Goal: Find specific page/section: Find specific page/section

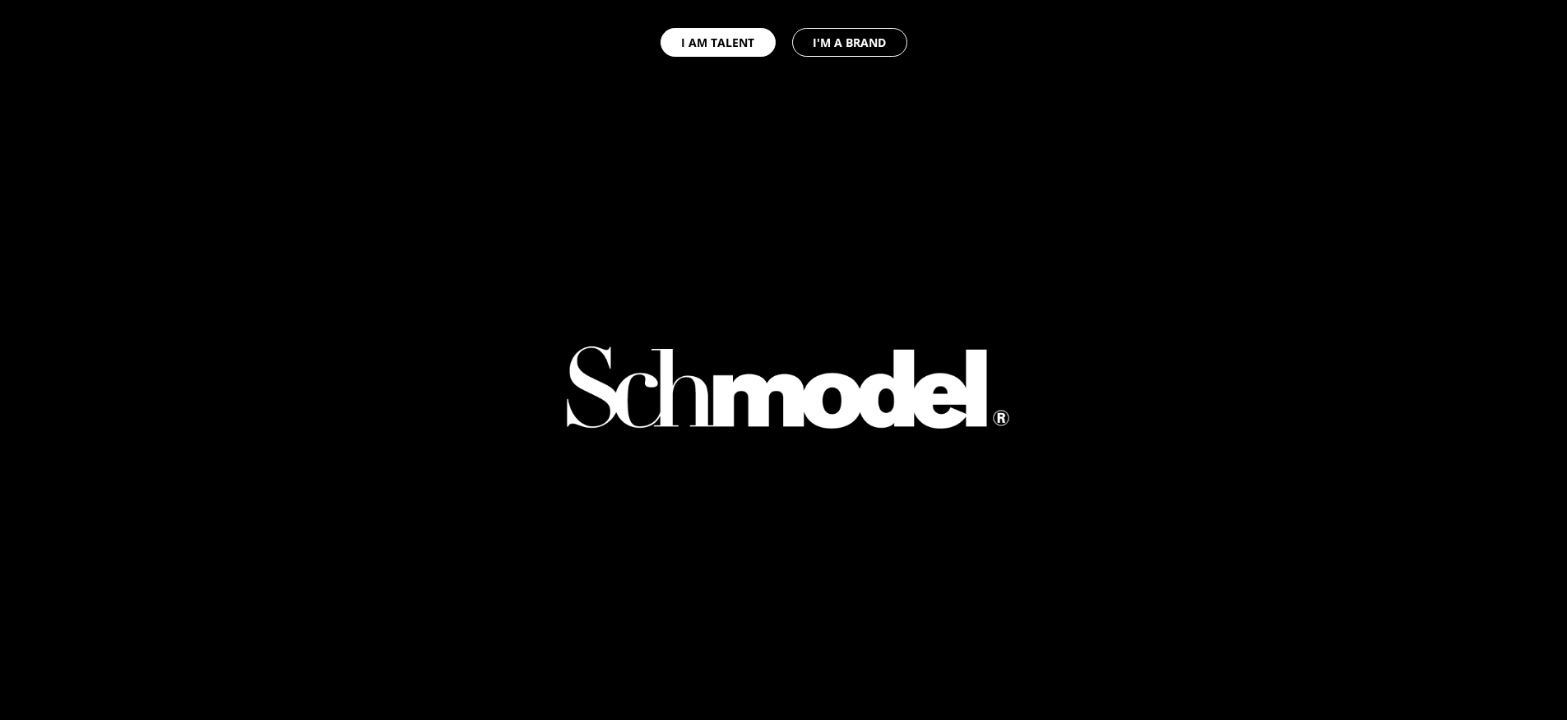
select select "GB"
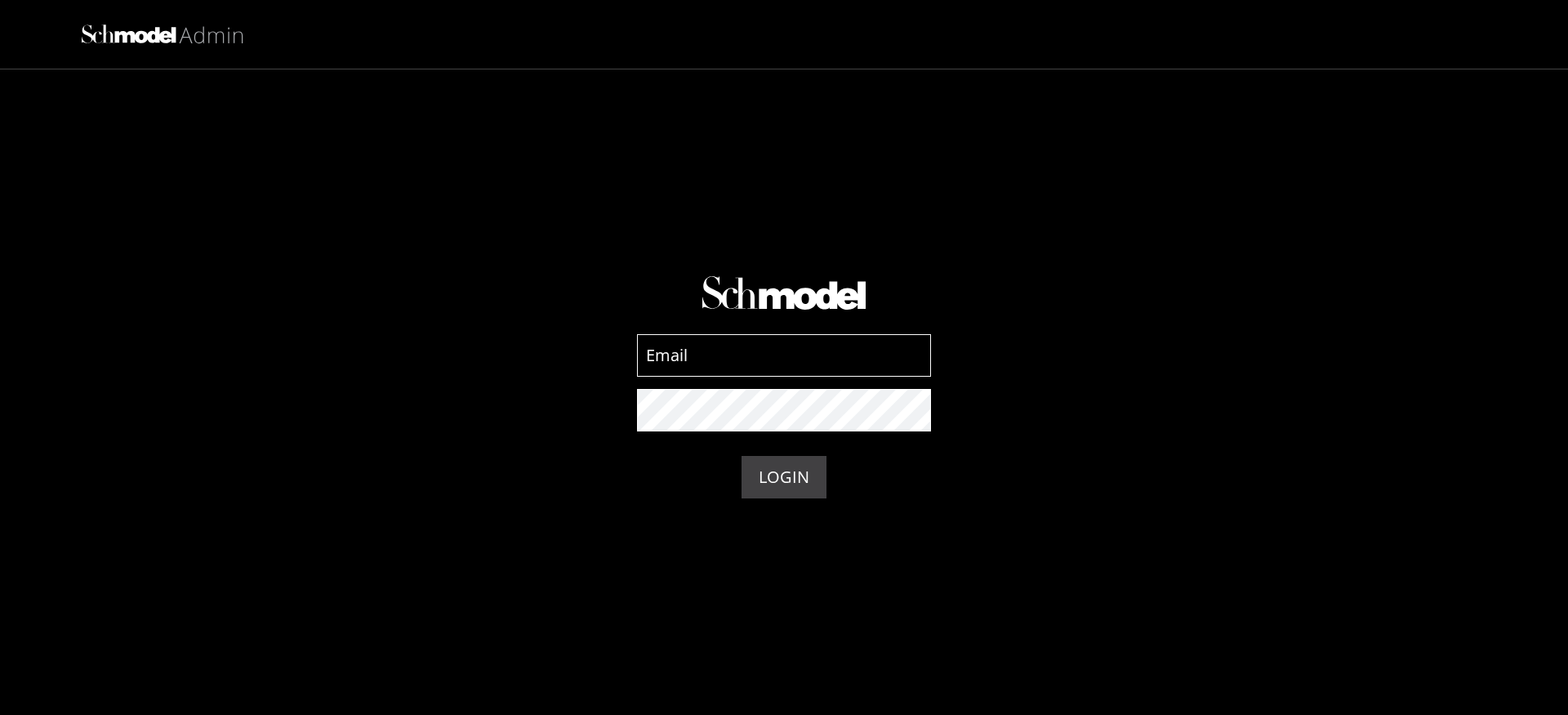
click at [758, 361] on input at bounding box center [784, 356] width 294 height 43
click at [747, 365] on input at bounding box center [784, 356] width 294 height 43
type input "admin-prod@schmodel.com"
click at [782, 473] on button "LOGIN" at bounding box center [784, 477] width 85 height 43
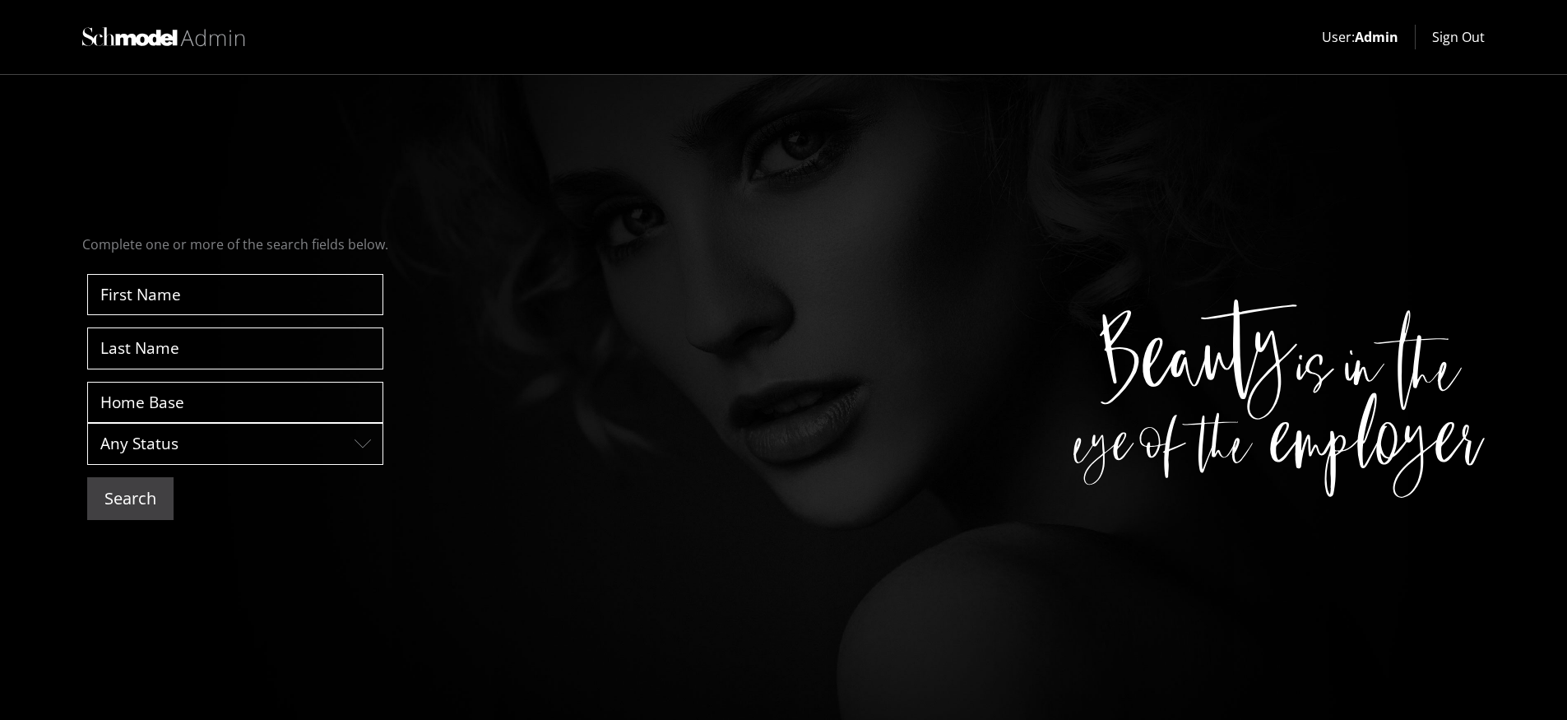
click at [111, 496] on button "Search" at bounding box center [130, 498] width 86 height 43
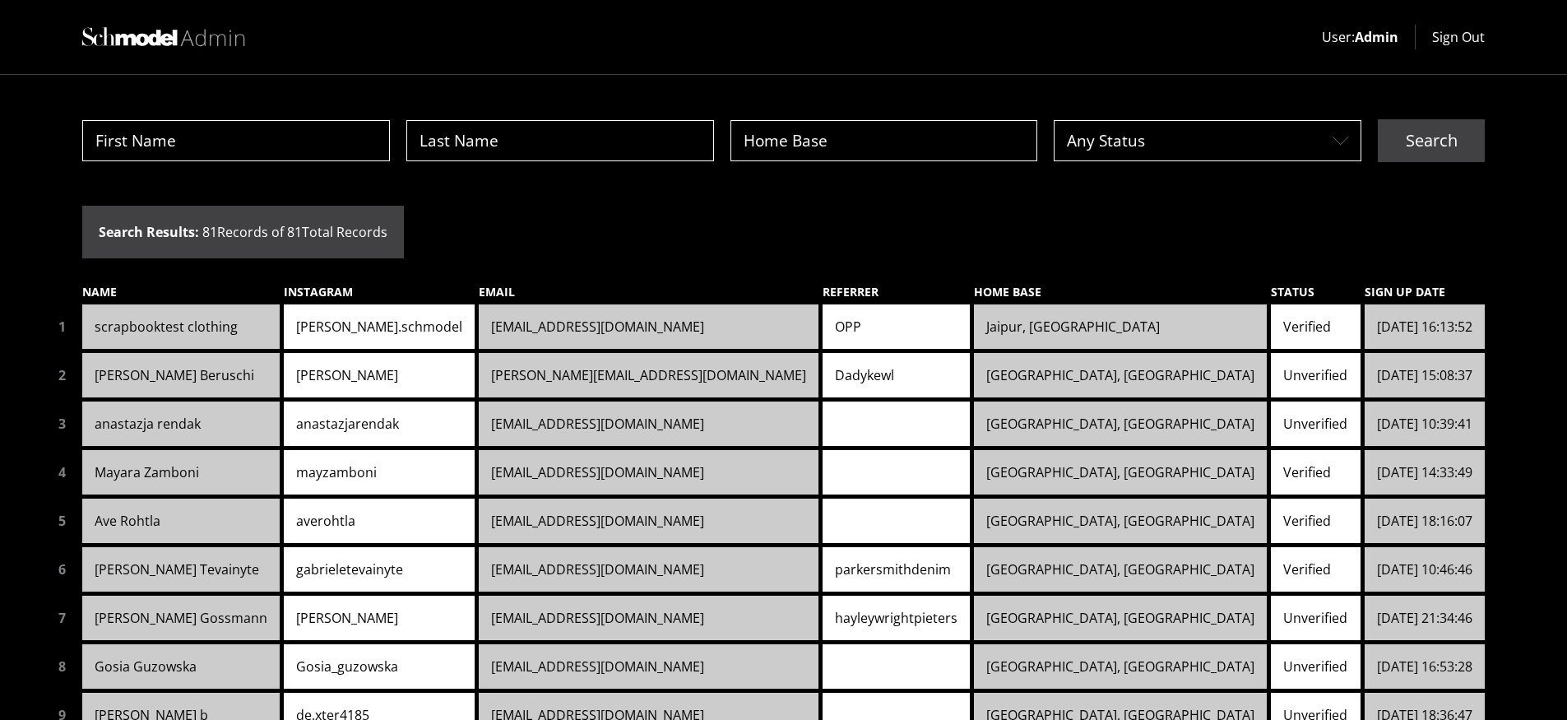
click at [235, 335] on link "scrapbooktest clothing" at bounding box center [180, 326] width 197 height 44
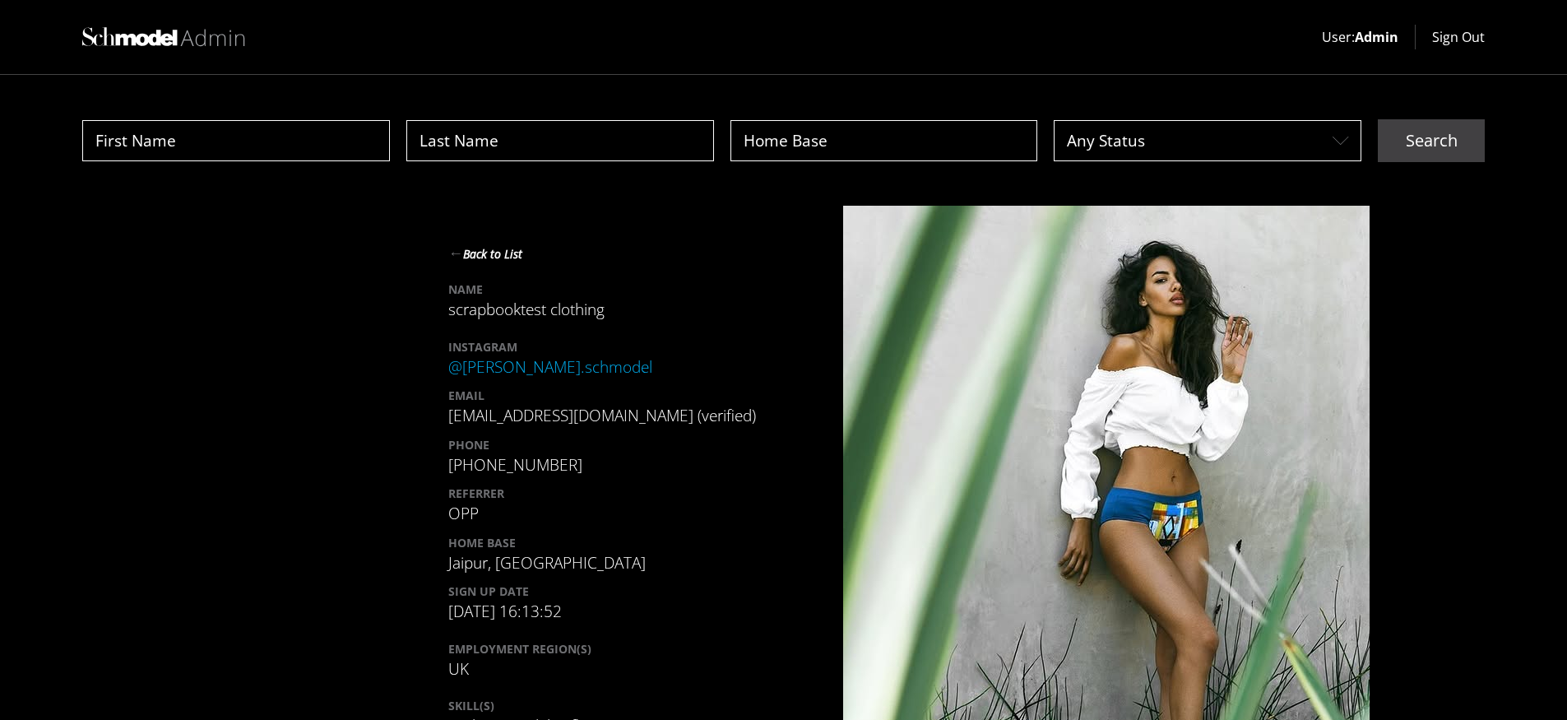
click at [478, 256] on button "← Back to List" at bounding box center [485, 253] width 74 height 22
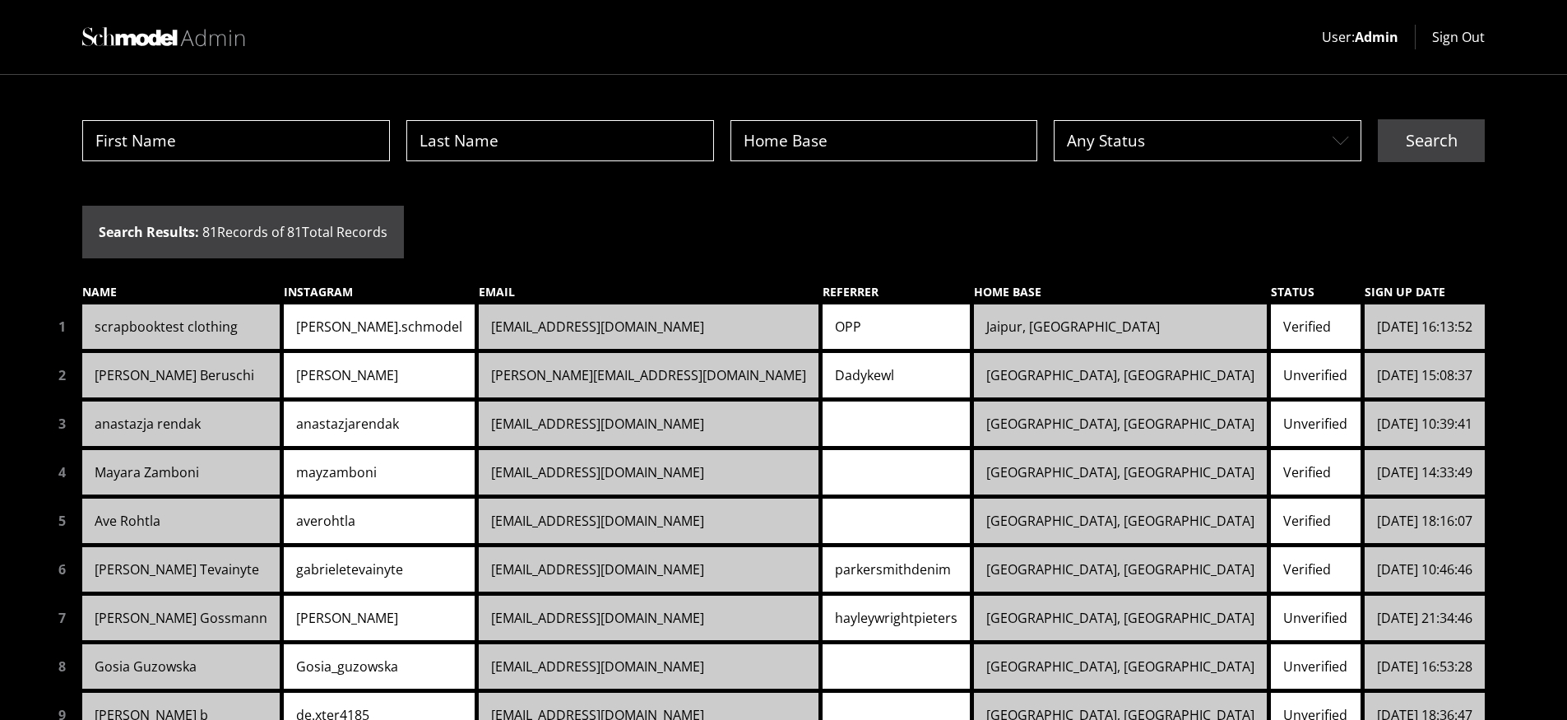
click at [220, 327] on link "scrapbooktest clothing" at bounding box center [180, 326] width 197 height 44
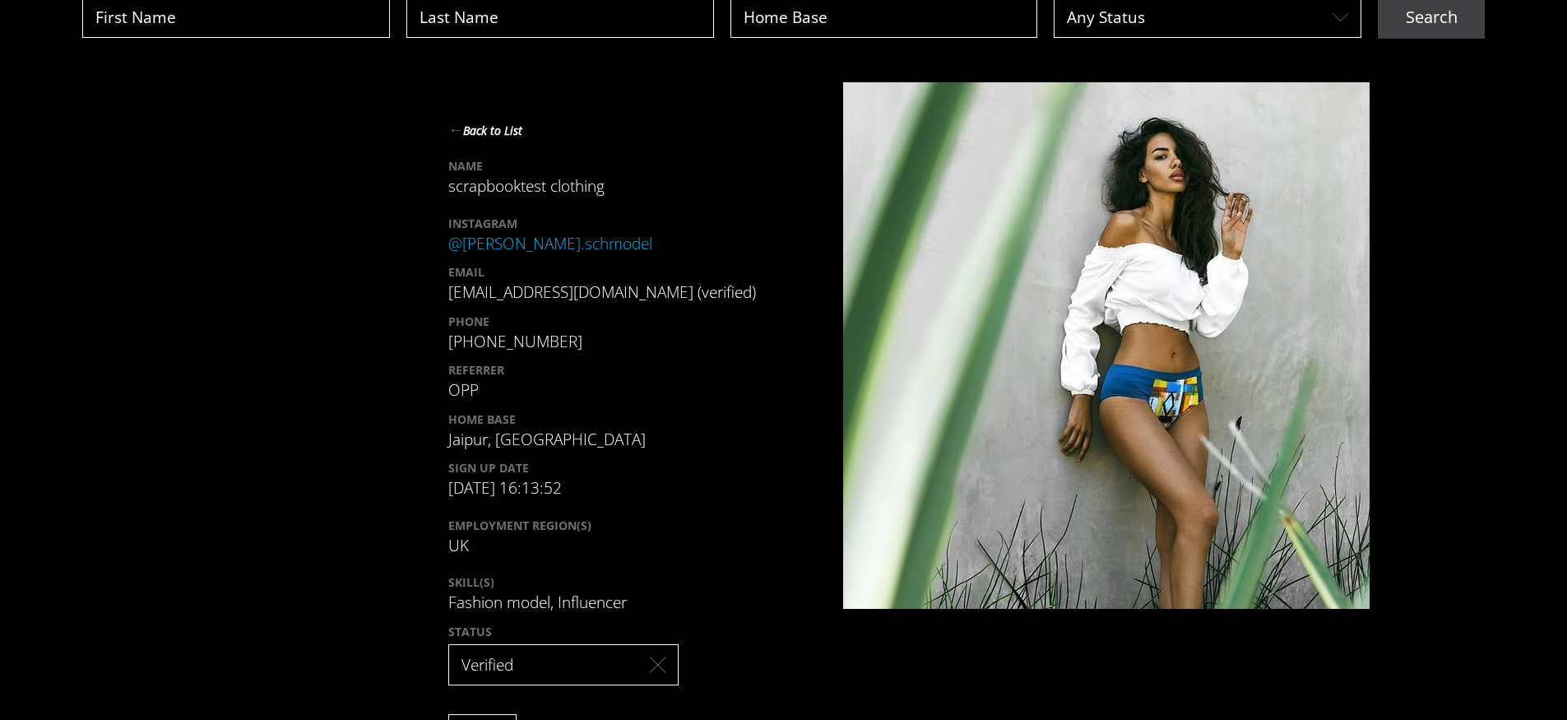
scroll to position [129, 0]
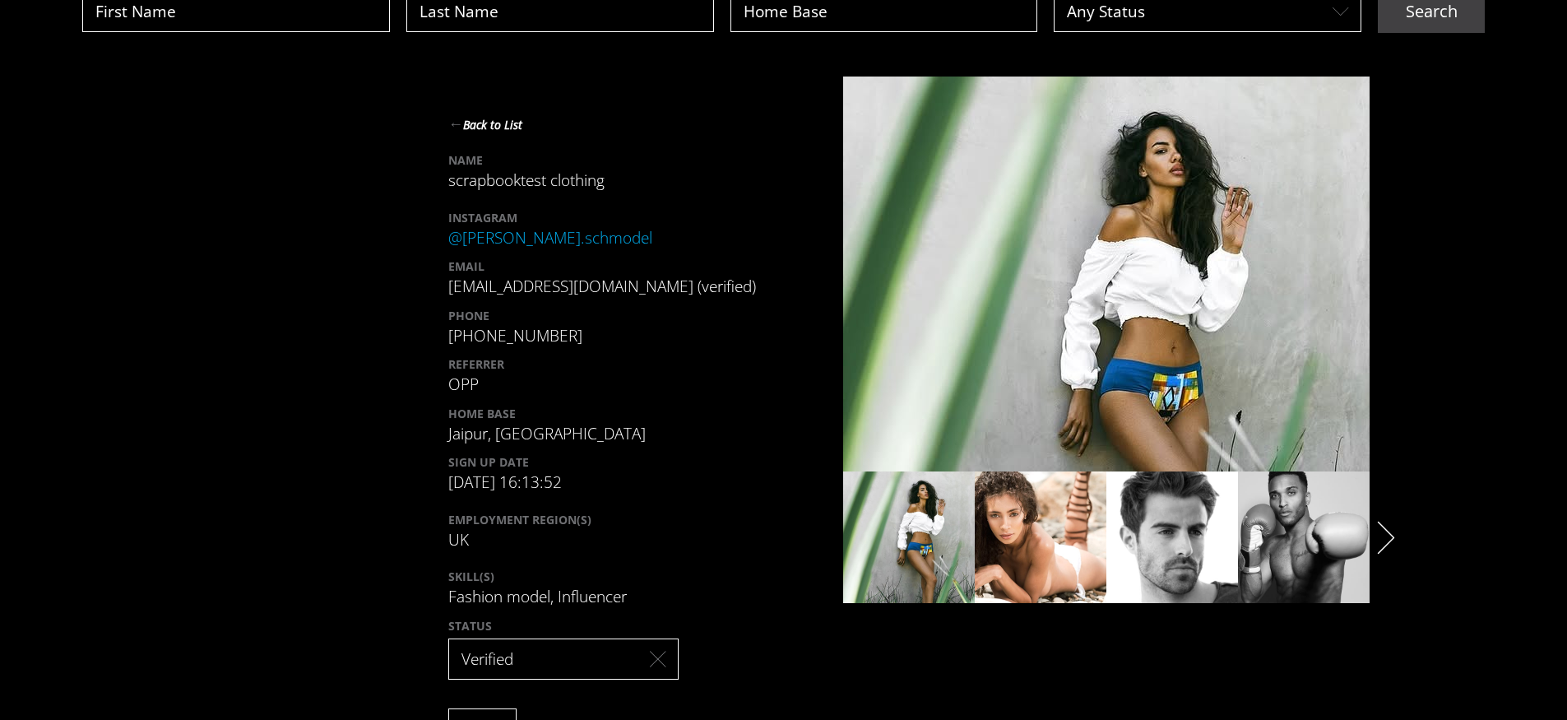
click at [1392, 548] on icon "Layer 2white" at bounding box center [1386, 537] width 17 height 33
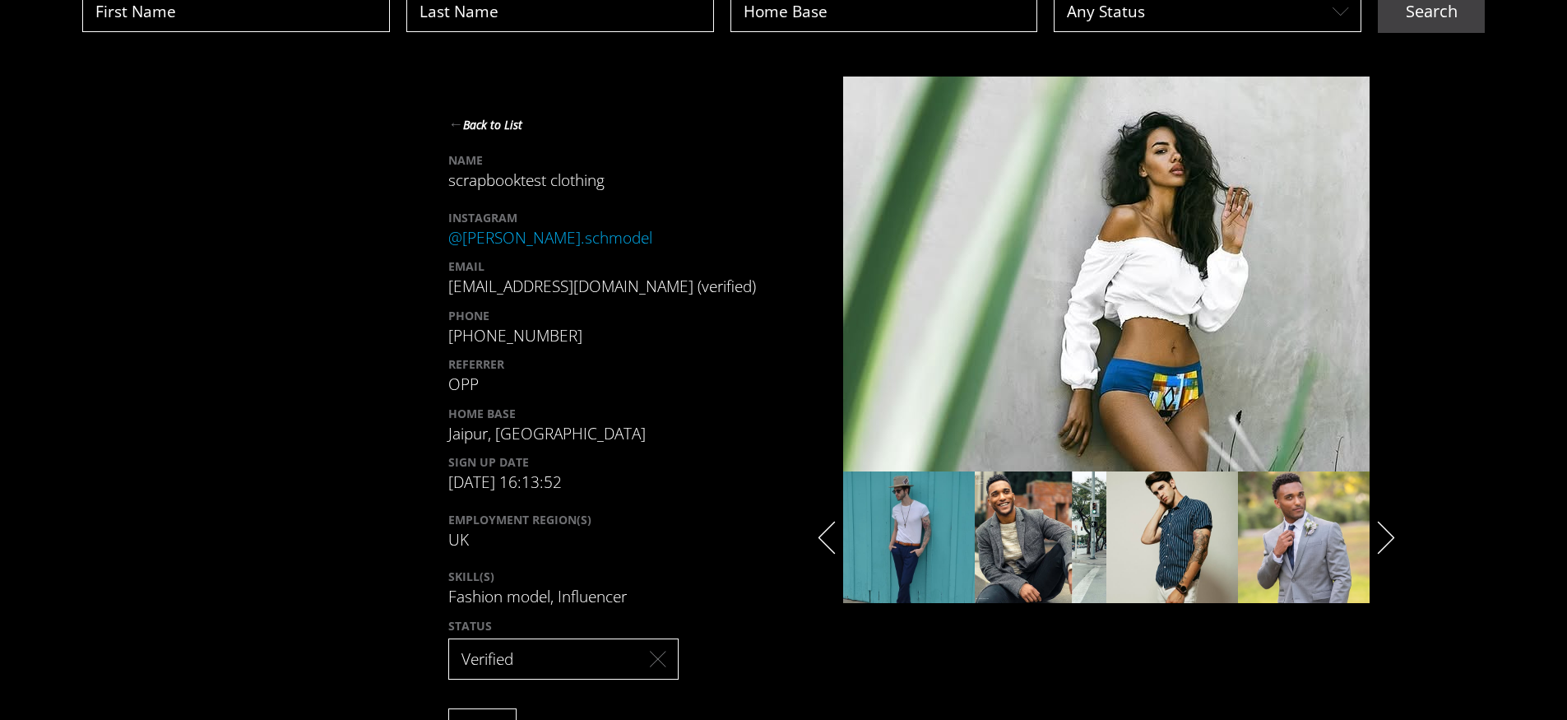
click at [1298, 545] on img "slide" at bounding box center [1304, 537] width 132 height 132
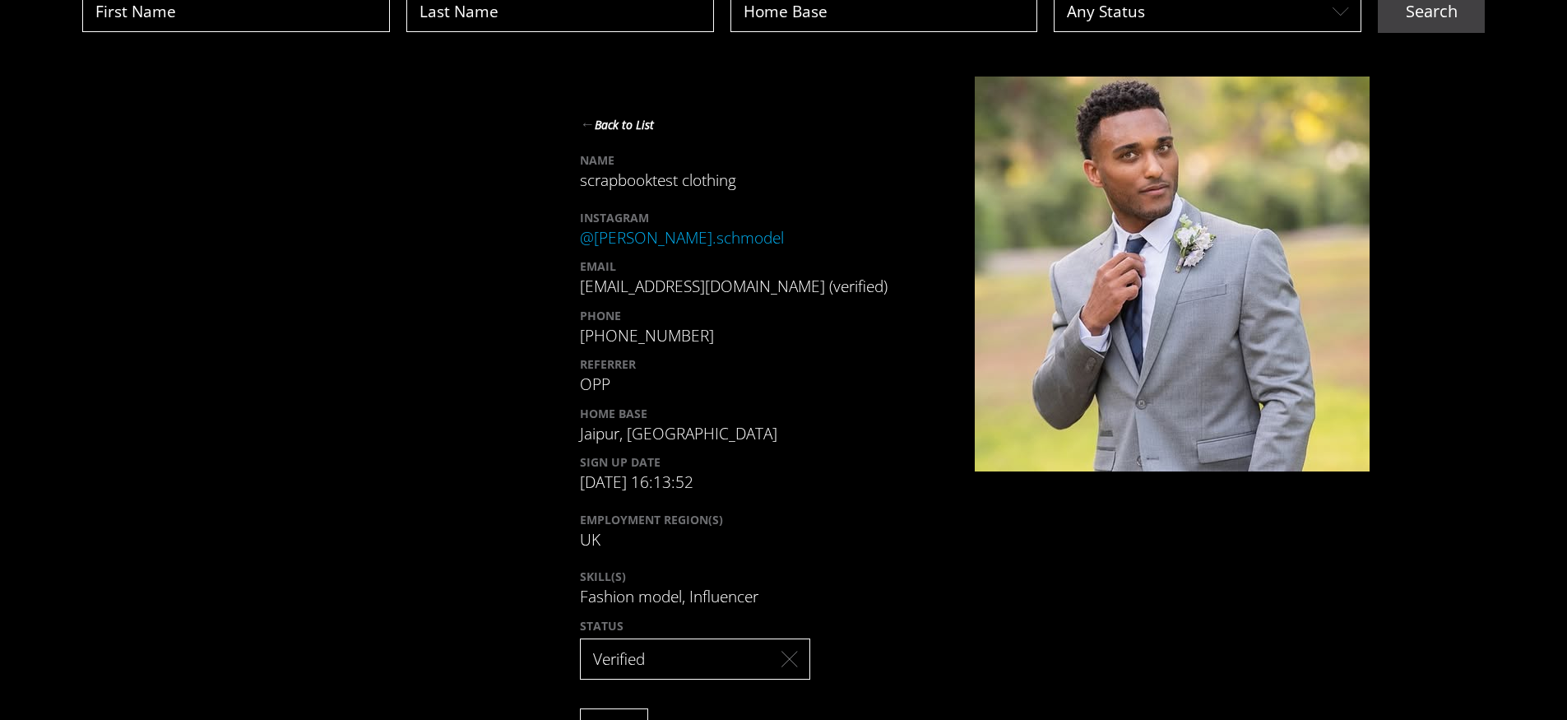
click at [616, 132] on button "← Back to List" at bounding box center [617, 124] width 74 height 22
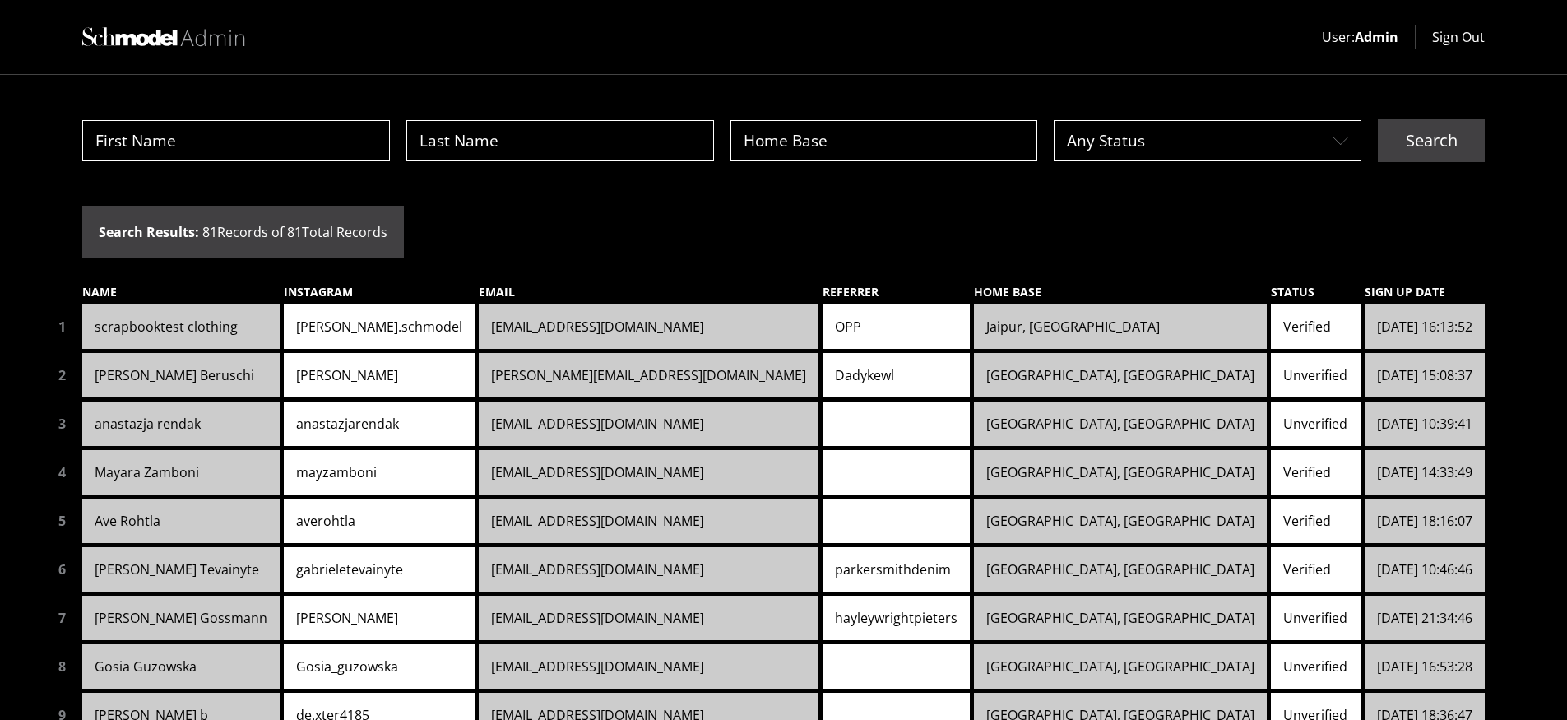
click at [177, 327] on link "scrapbooktest clothing" at bounding box center [180, 326] width 197 height 44
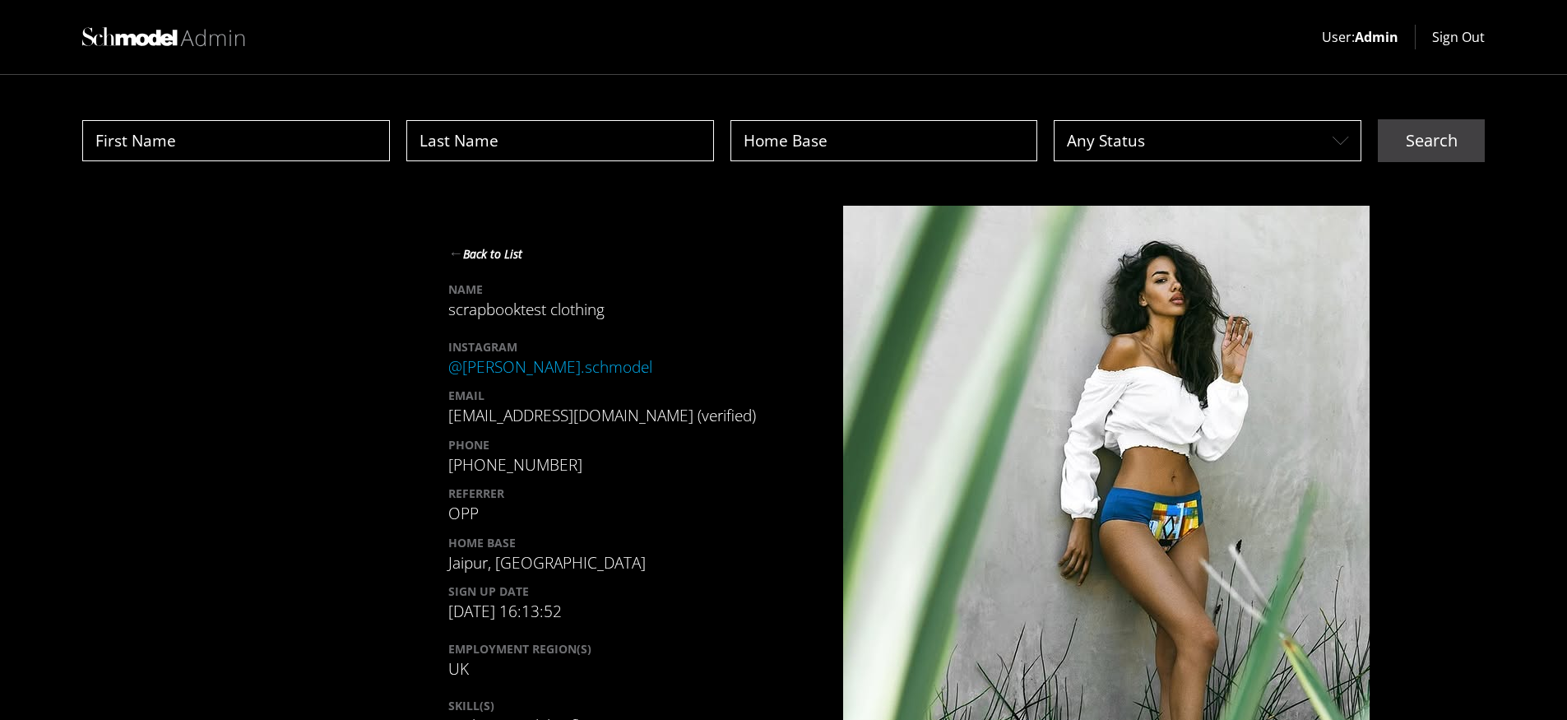
click at [486, 252] on button "← Back to List" at bounding box center [485, 253] width 74 height 22
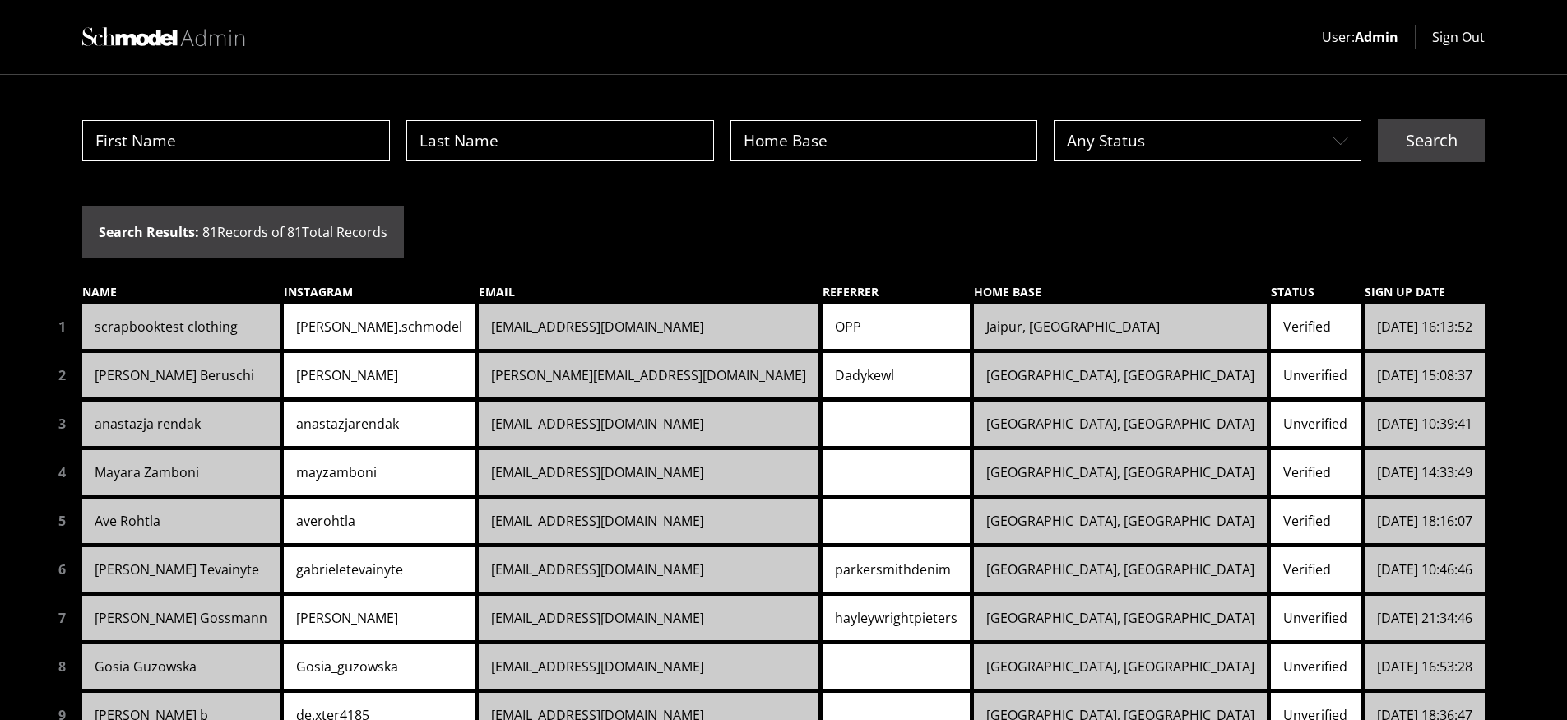
click at [383, 316] on link "[PERSON_NAME].schmodel" at bounding box center [379, 326] width 191 height 44
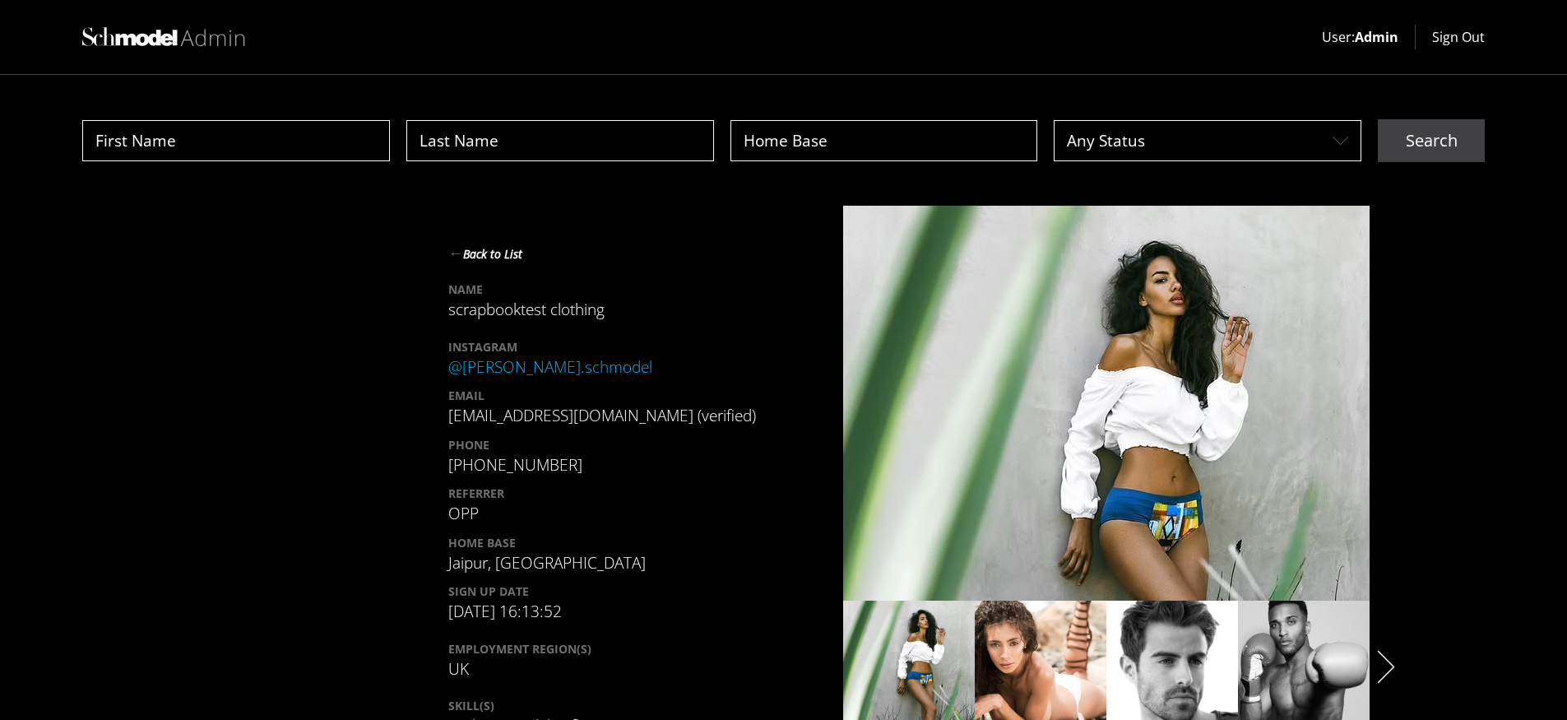
click at [1395, 665] on icon "Layer 2white" at bounding box center [1386, 666] width 17 height 33
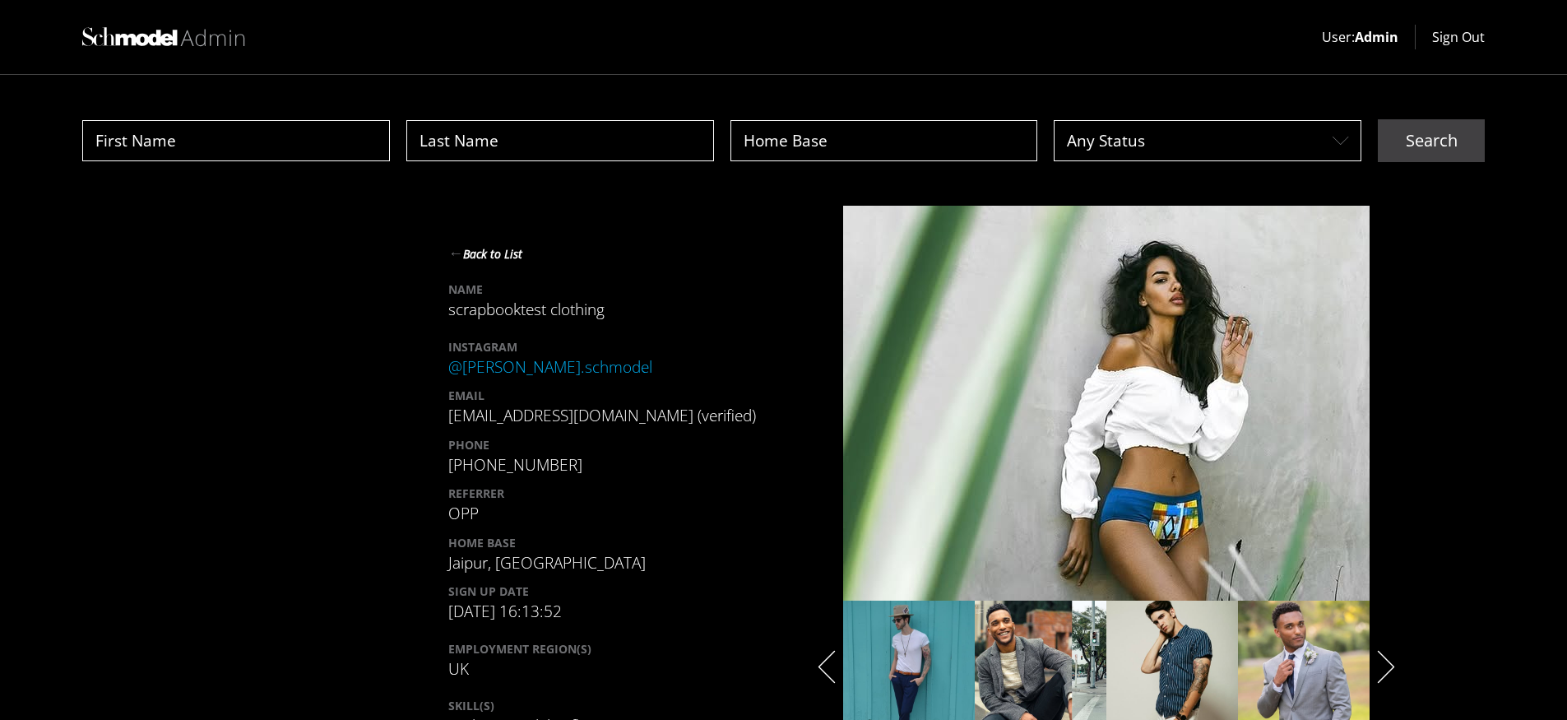
click at [1394, 665] on icon "Layer 2white" at bounding box center [1386, 666] width 17 height 33
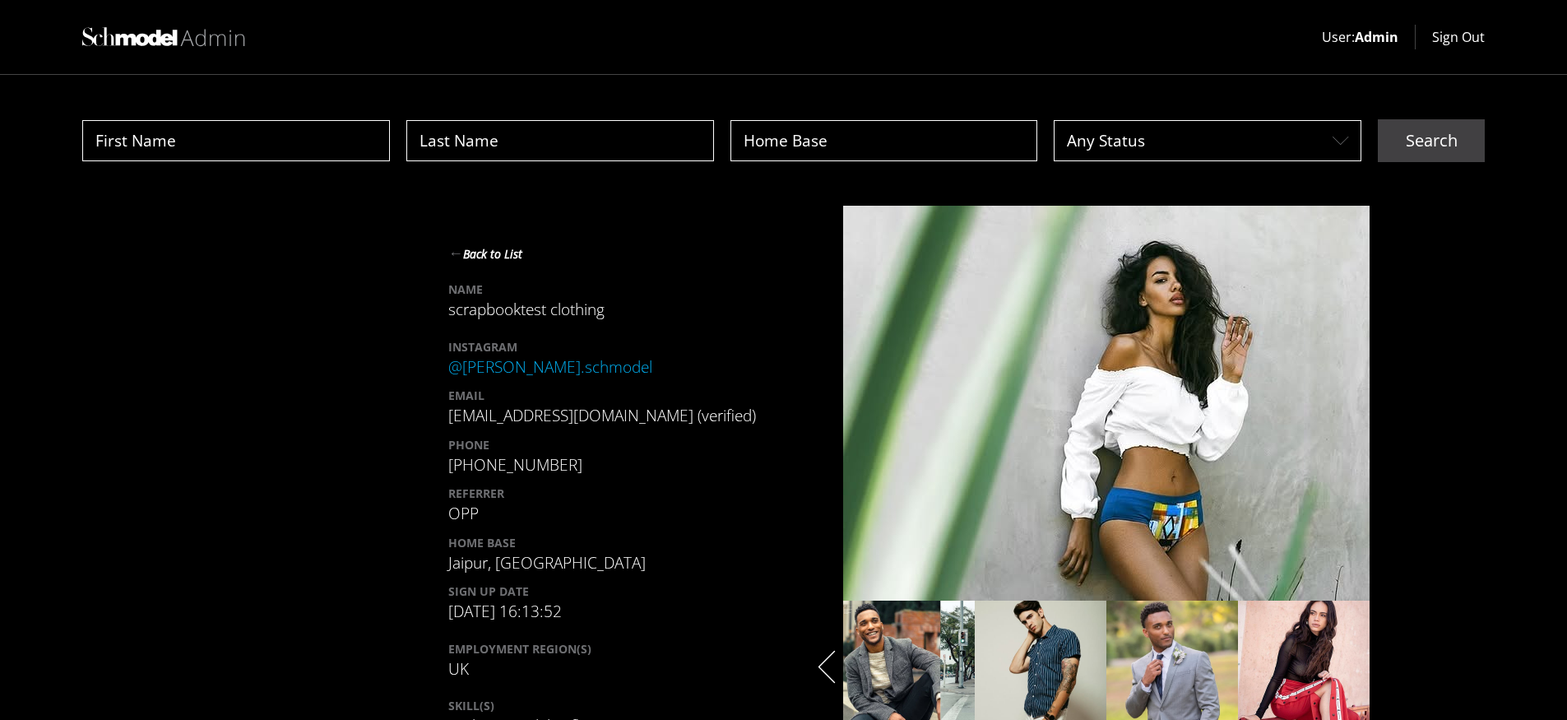
click at [821, 661] on icon "Layer 2white" at bounding box center [827, 666] width 17 height 33
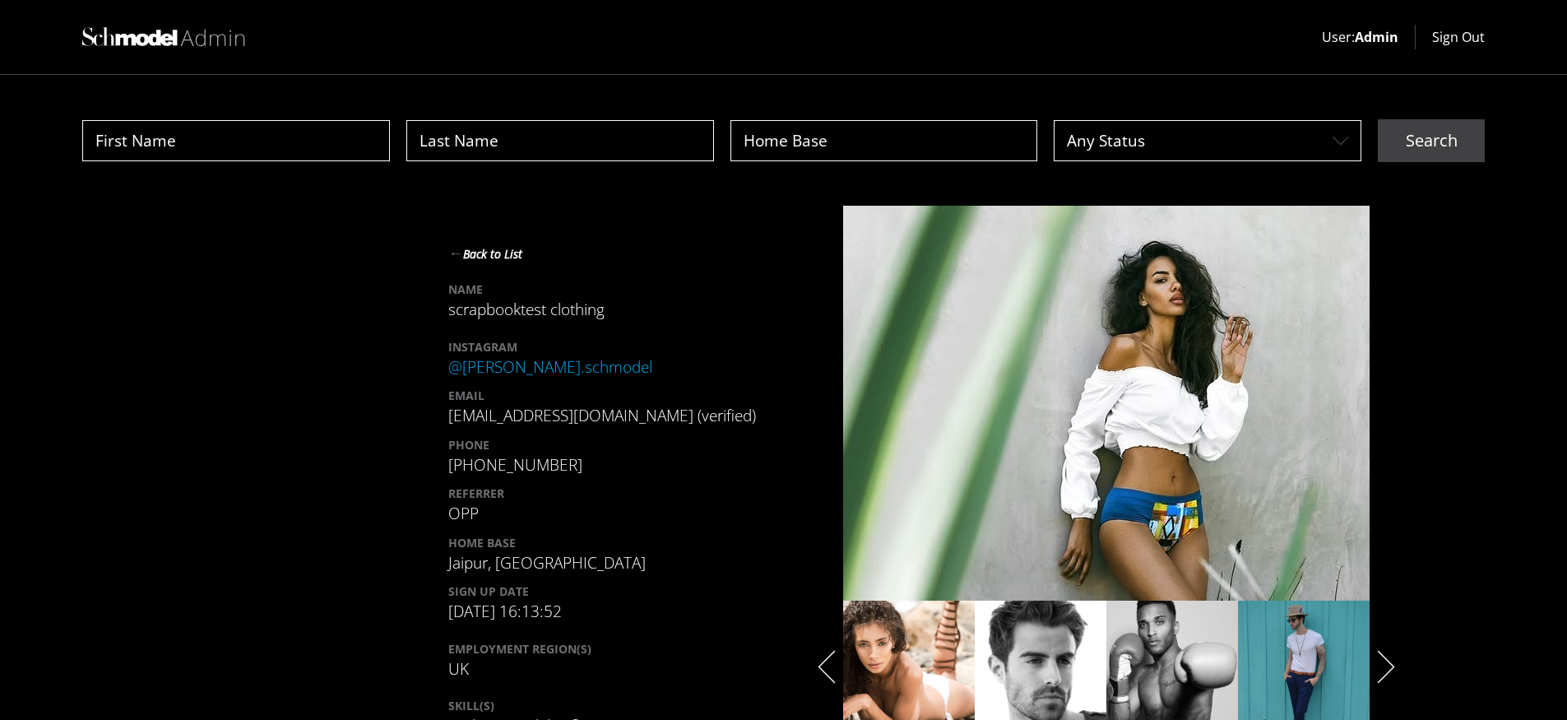
click at [821, 661] on icon "Layer 2white" at bounding box center [827, 666] width 17 height 33
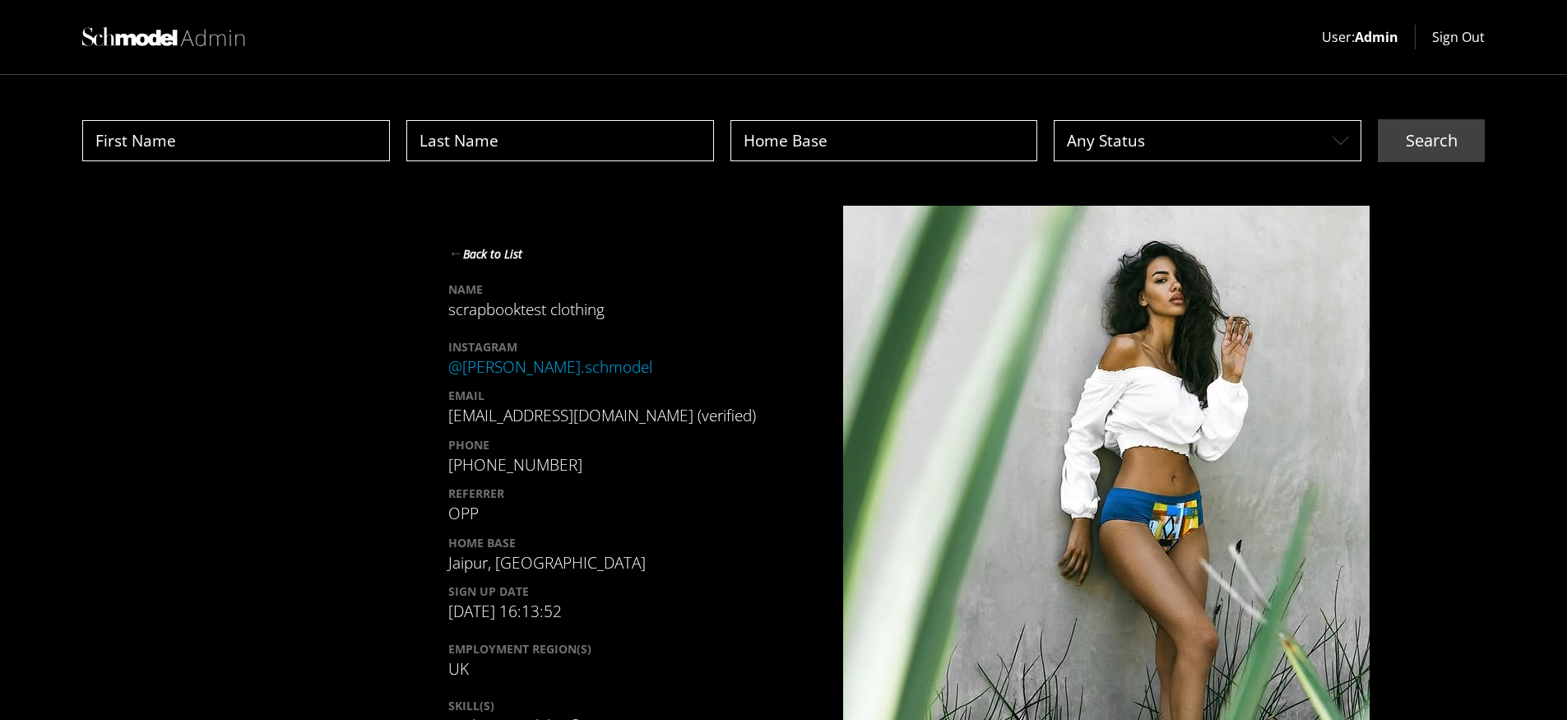
click at [490, 248] on button "← Back to List" at bounding box center [485, 253] width 74 height 22
